Goal: Find specific page/section: Find specific page/section

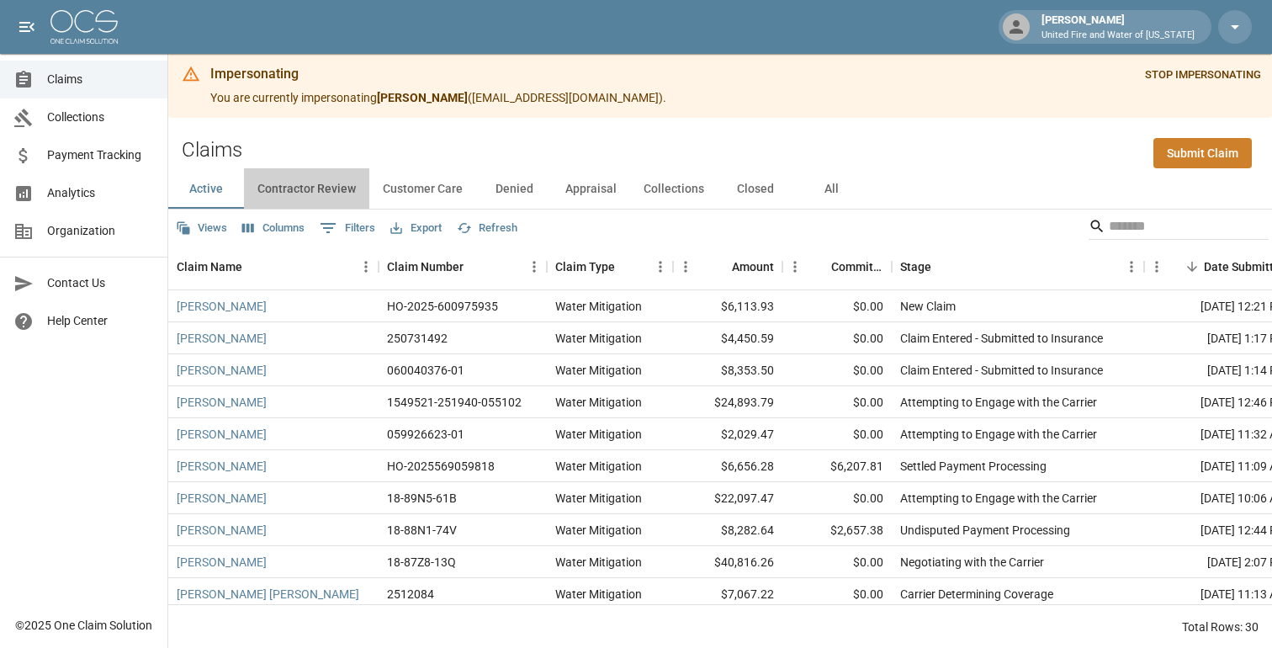
click at [323, 184] on button "Contractor Review" at bounding box center [306, 188] width 125 height 40
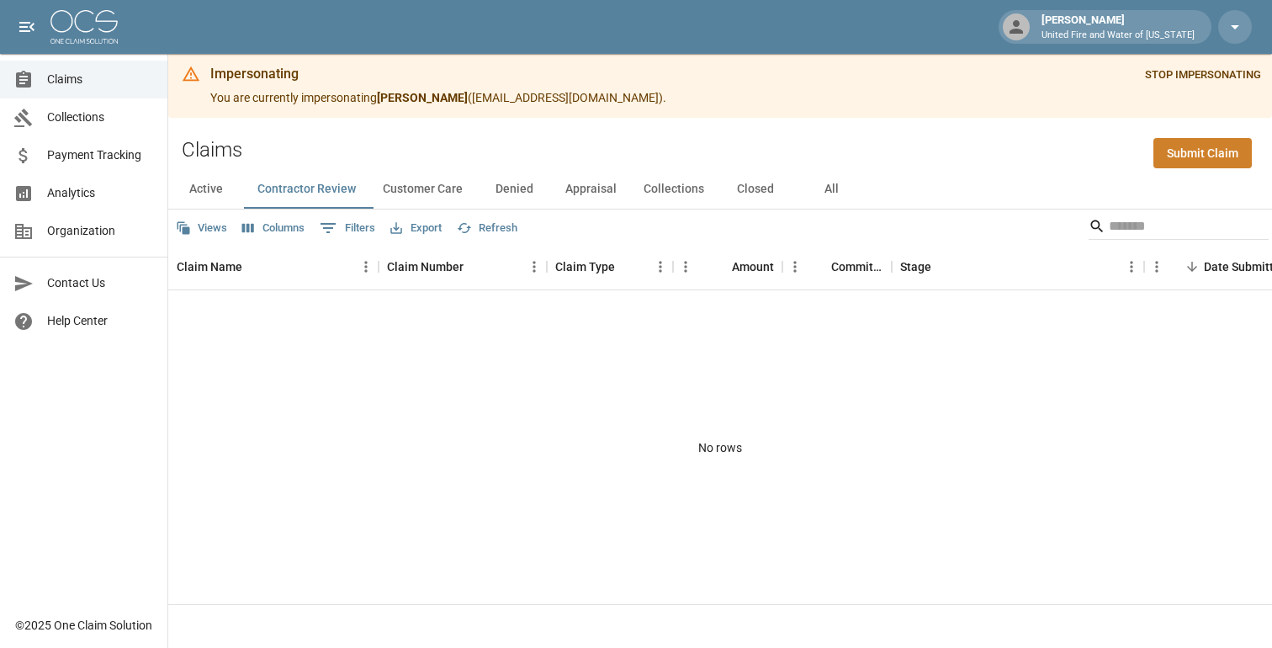
click at [552, 181] on button "Denied" at bounding box center [514, 188] width 76 height 40
click at [576, 186] on button "Appraisal" at bounding box center [591, 188] width 78 height 40
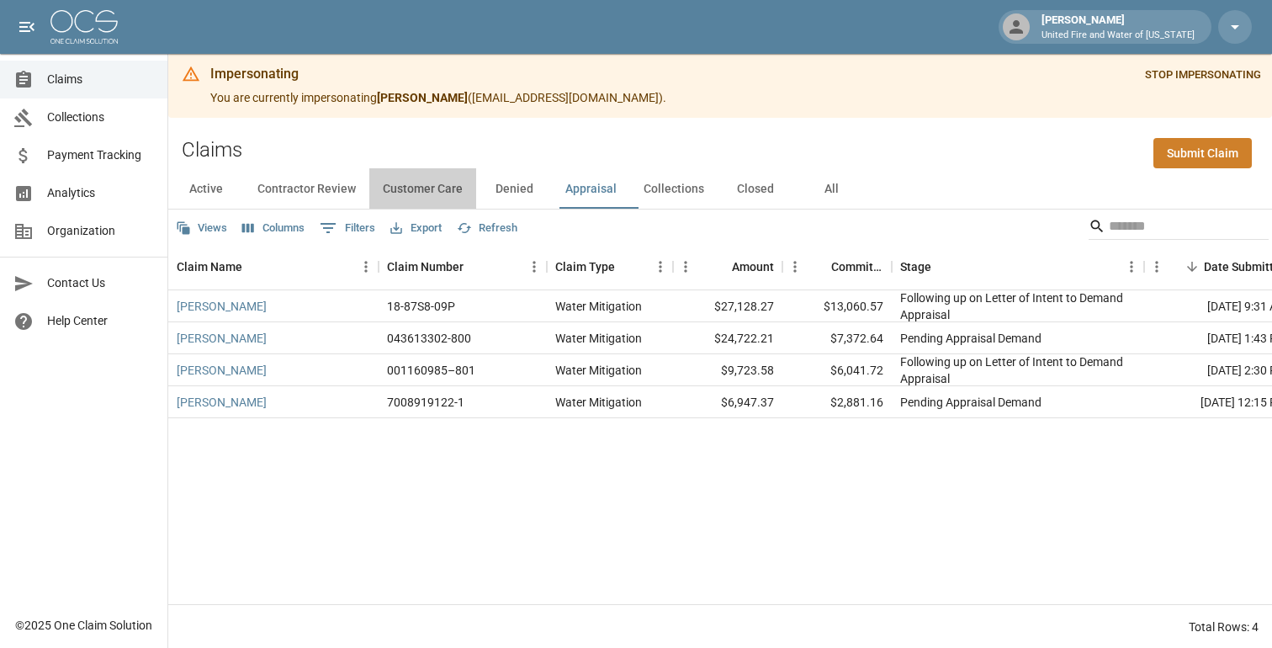
click at [455, 192] on button "Customer Care" at bounding box center [422, 188] width 107 height 40
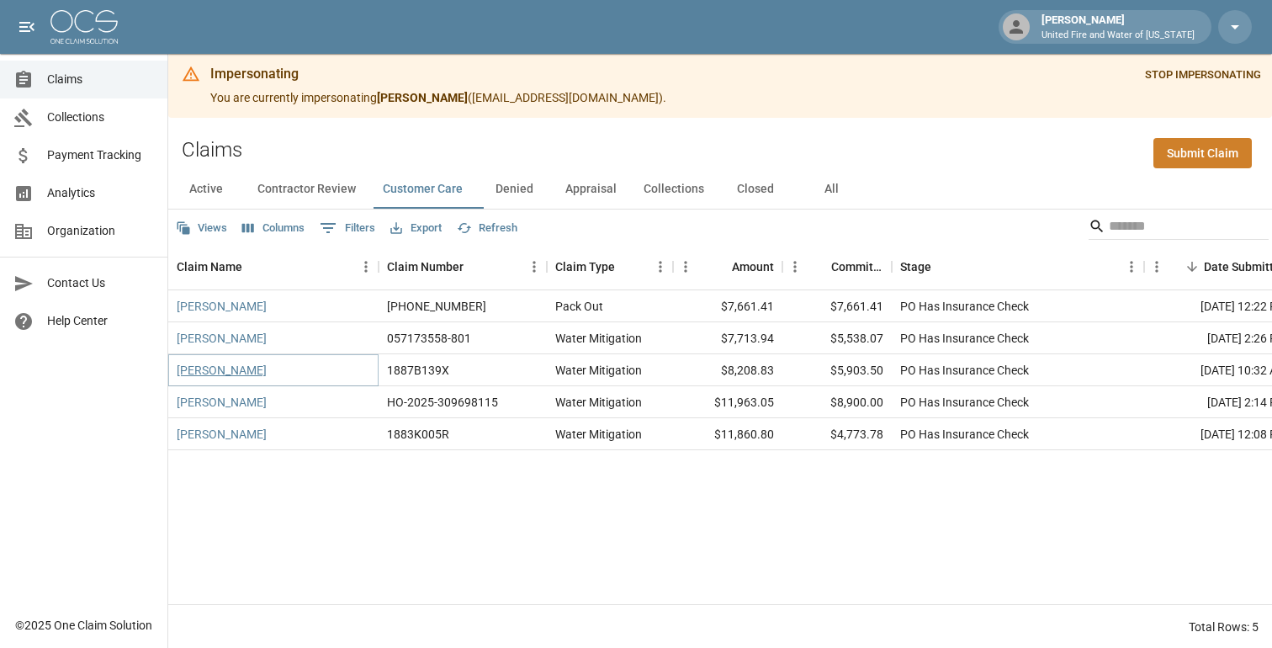
click at [249, 377] on link "[PERSON_NAME]" at bounding box center [222, 370] width 90 height 17
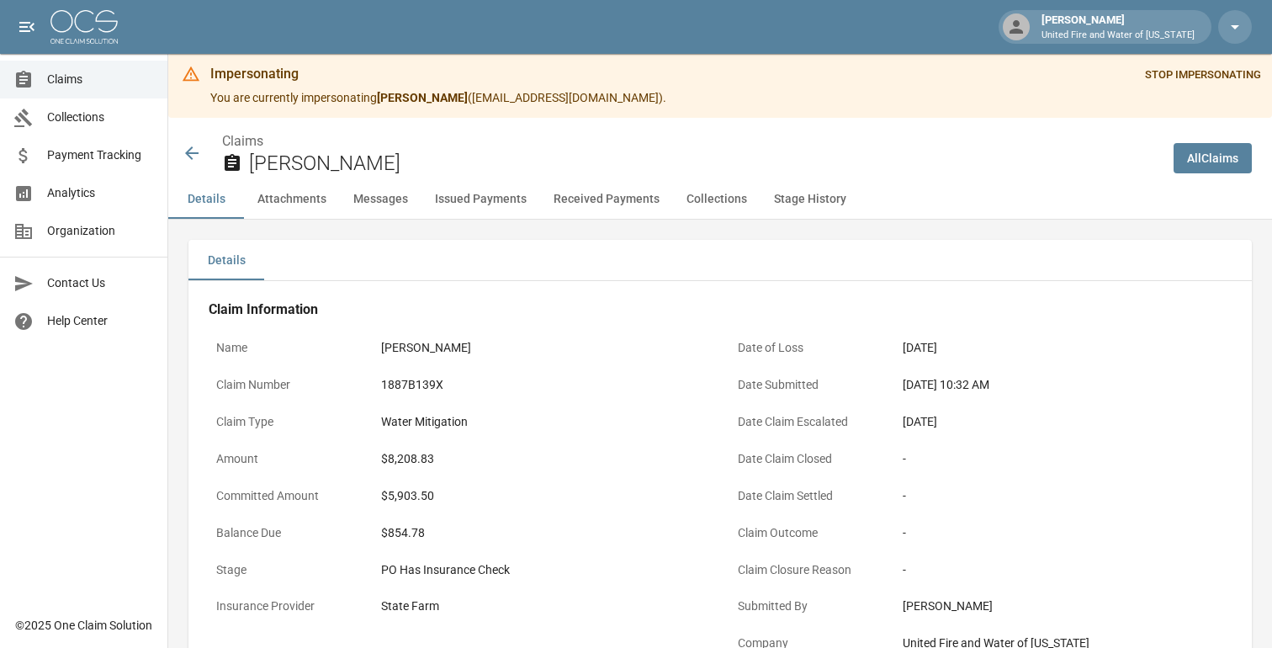
click at [194, 152] on icon at bounding box center [191, 152] width 13 height 13
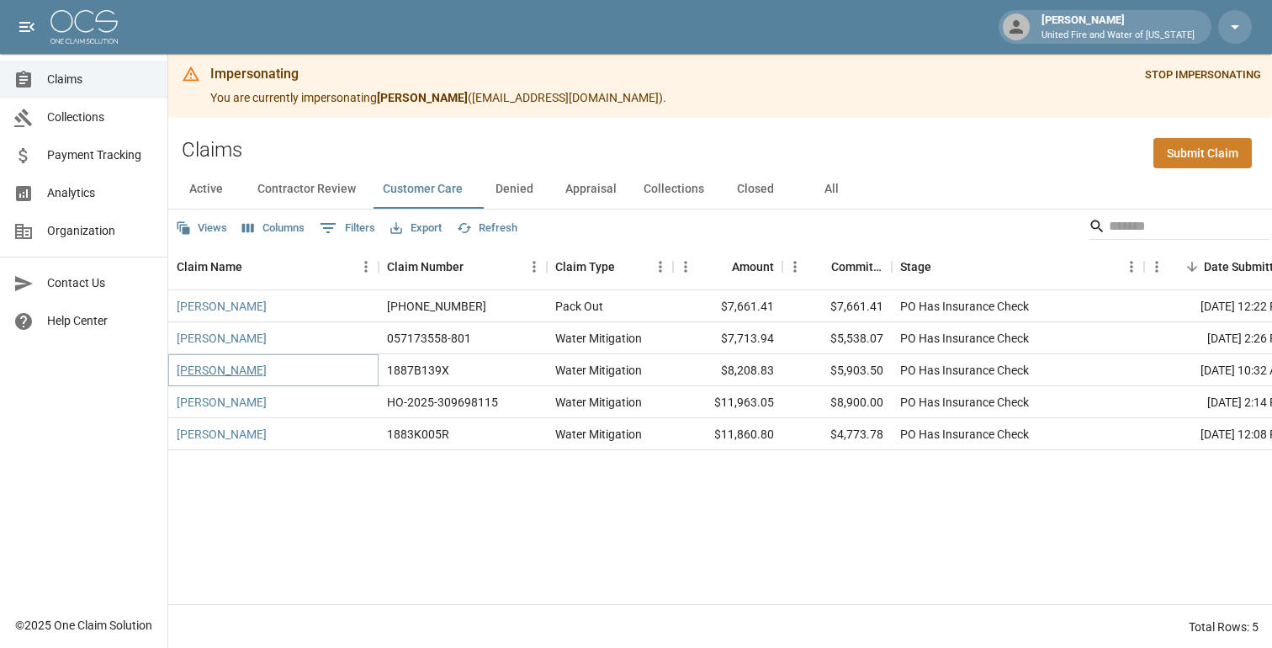
click at [218, 367] on link "[PERSON_NAME]" at bounding box center [222, 370] width 90 height 17
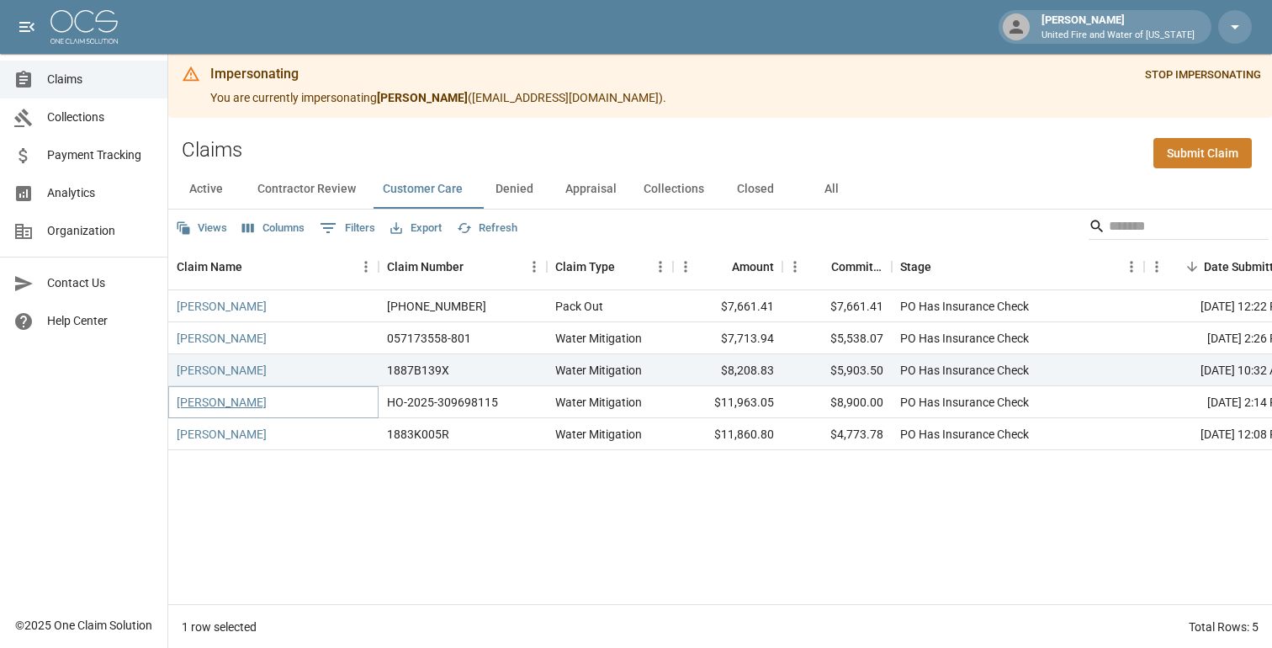
click at [210, 401] on link "[PERSON_NAME]" at bounding box center [222, 402] width 90 height 17
